Goal: Task Accomplishment & Management: Use online tool/utility

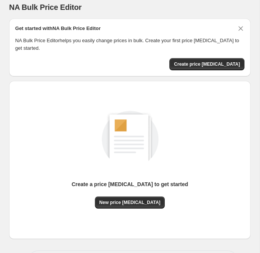
scroll to position [36, 0]
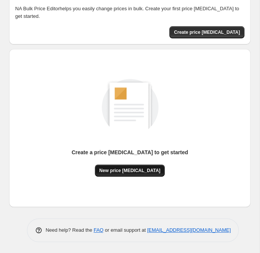
click at [118, 167] on button "New price change job" at bounding box center [130, 170] width 70 height 12
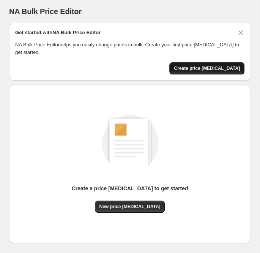
click at [206, 69] on span "Create price change job" at bounding box center [207, 68] width 66 height 6
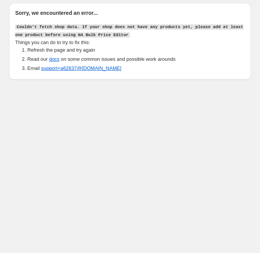
click at [111, 0] on div "Sorry, we encountered an error... Couldn't fetch shop data. If your shop does n…" at bounding box center [127, 38] width 248 height 83
